Goal: Transaction & Acquisition: Purchase product/service

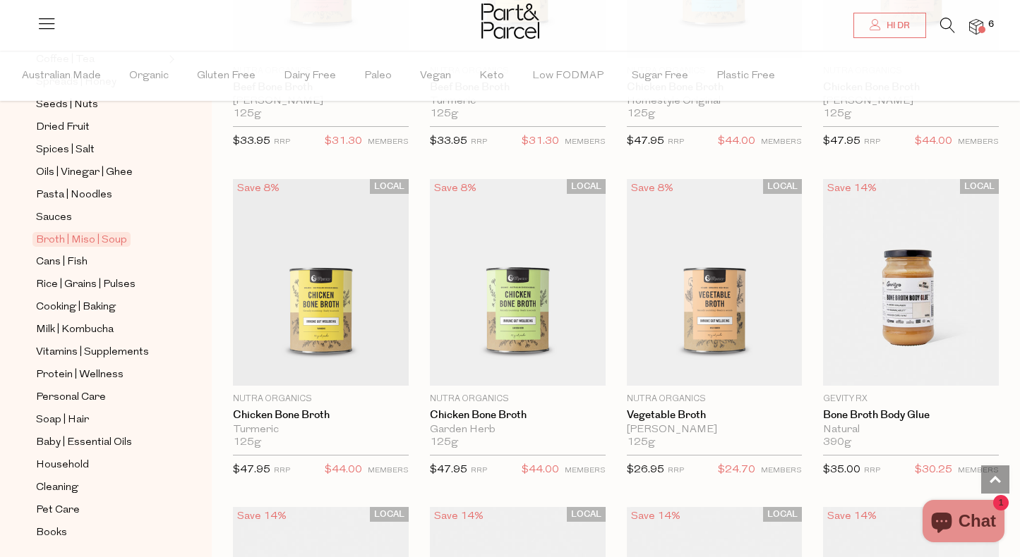
scroll to position [651, 0]
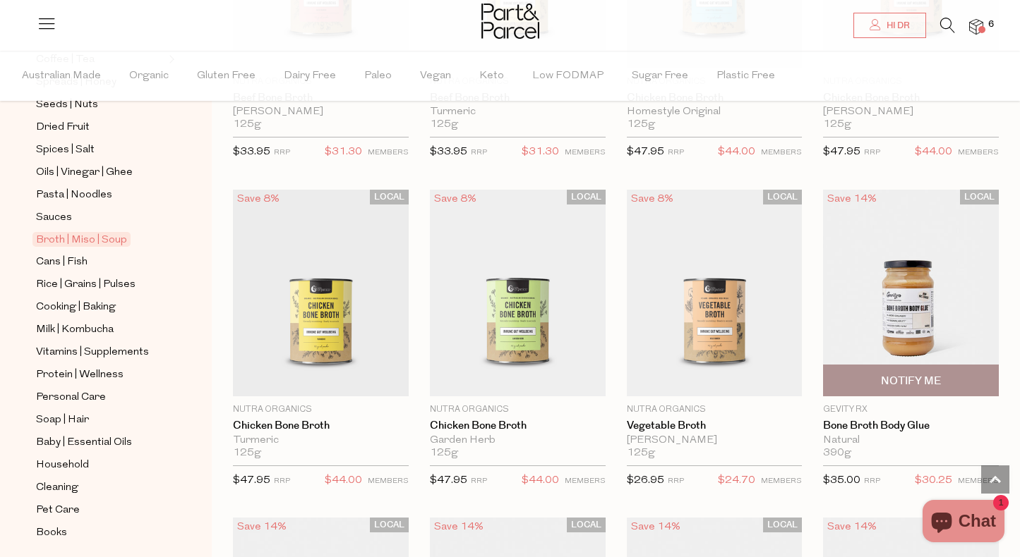
click at [917, 294] on img at bounding box center [911, 293] width 176 height 207
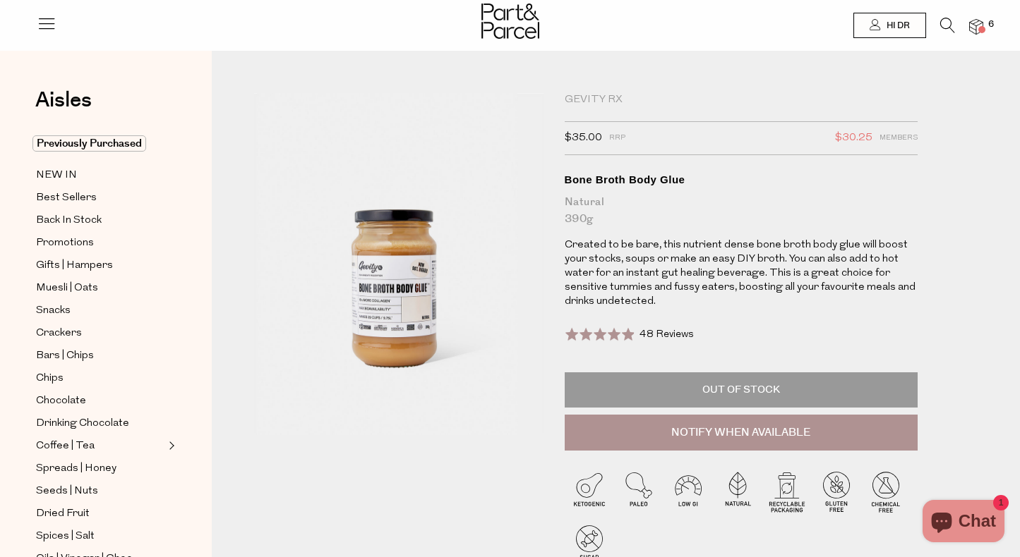
click at [375, 287] on img at bounding box center [398, 264] width 289 height 342
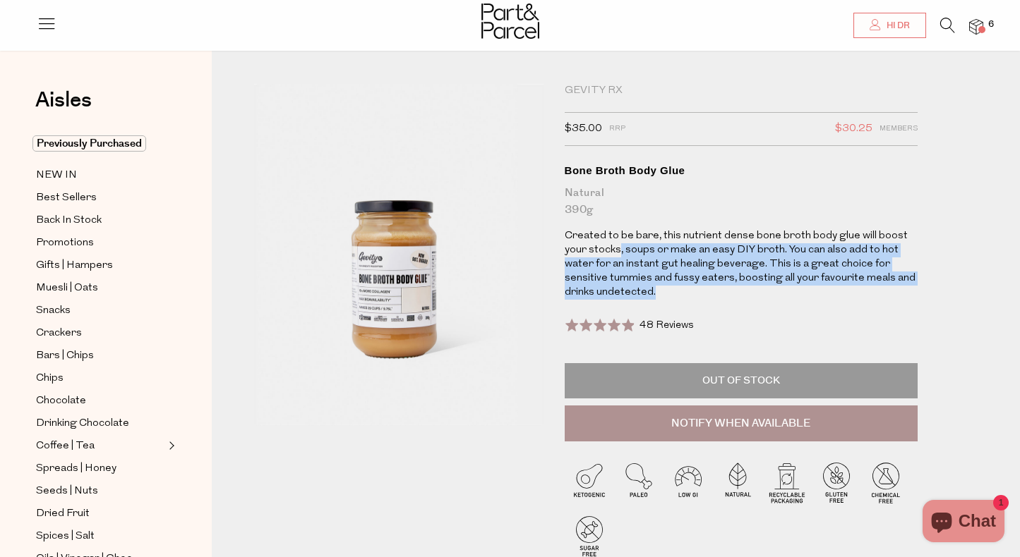
drag, startPoint x: 617, startPoint y: 248, endPoint x: 709, endPoint y: 290, distance: 101.7
click at [709, 290] on p "Created to be bare, this nutrient dense bone broth body glue will boost your st…" at bounding box center [741, 264] width 353 height 71
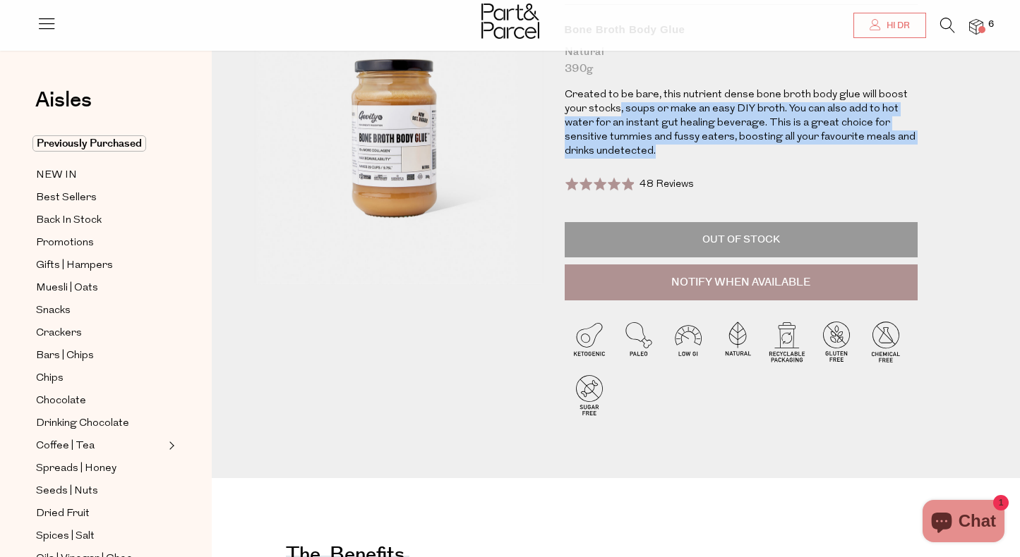
scroll to position [153, 0]
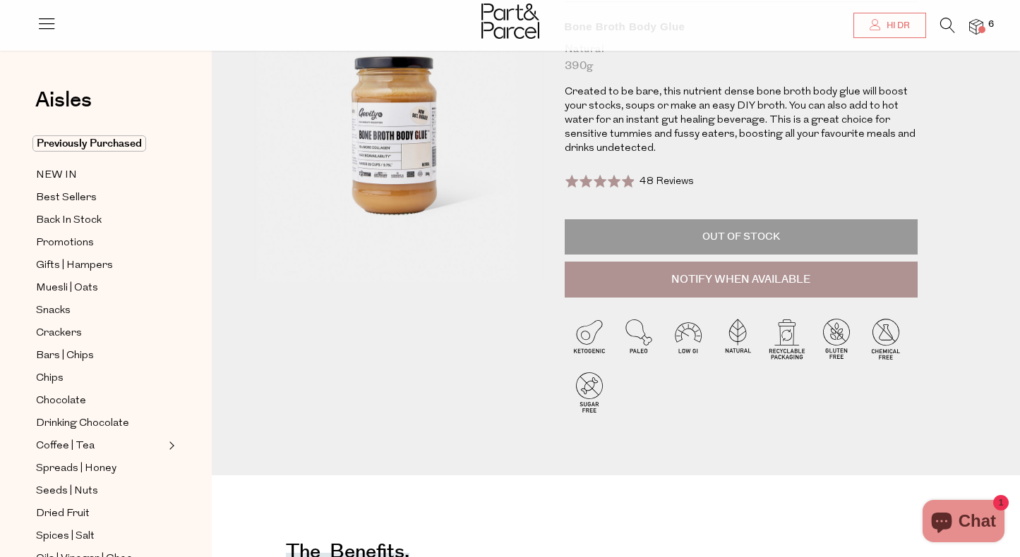
click at [721, 228] on p "Out of Stock" at bounding box center [741, 236] width 353 height 35
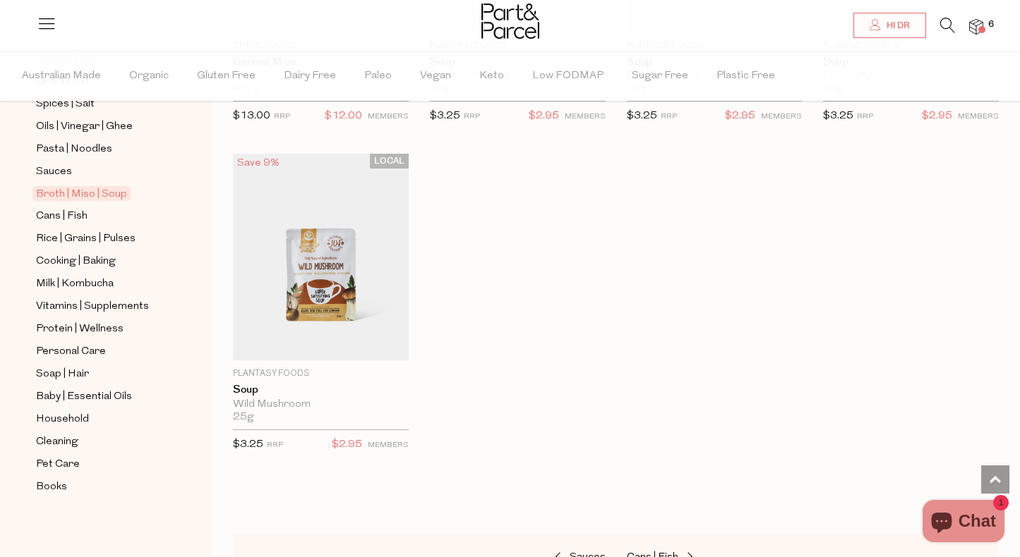
scroll to position [2660, 0]
click at [86, 400] on span "Baby | Essential Oils" at bounding box center [84, 397] width 96 height 17
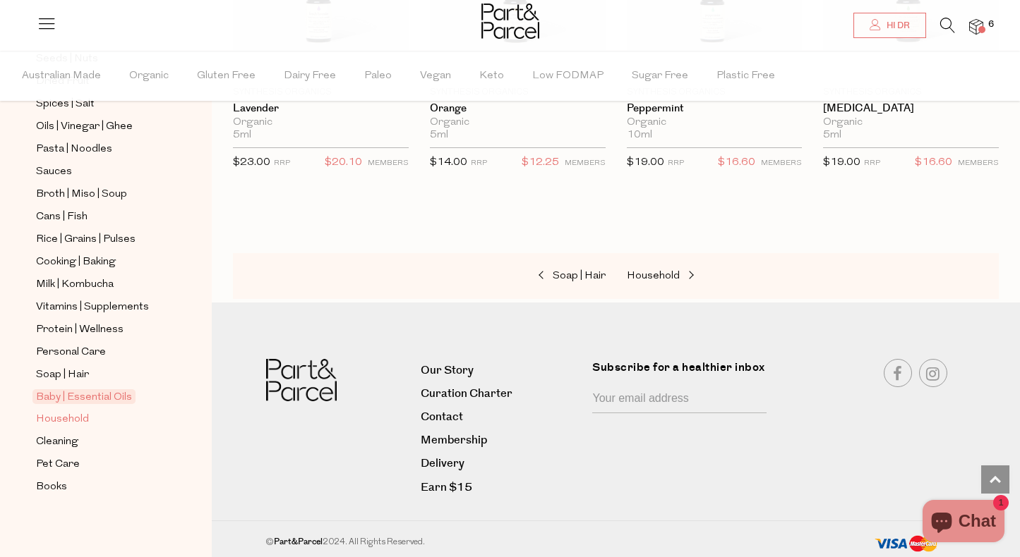
scroll to position [1297, 0]
